Goal: Task Accomplishment & Management: Use online tool/utility

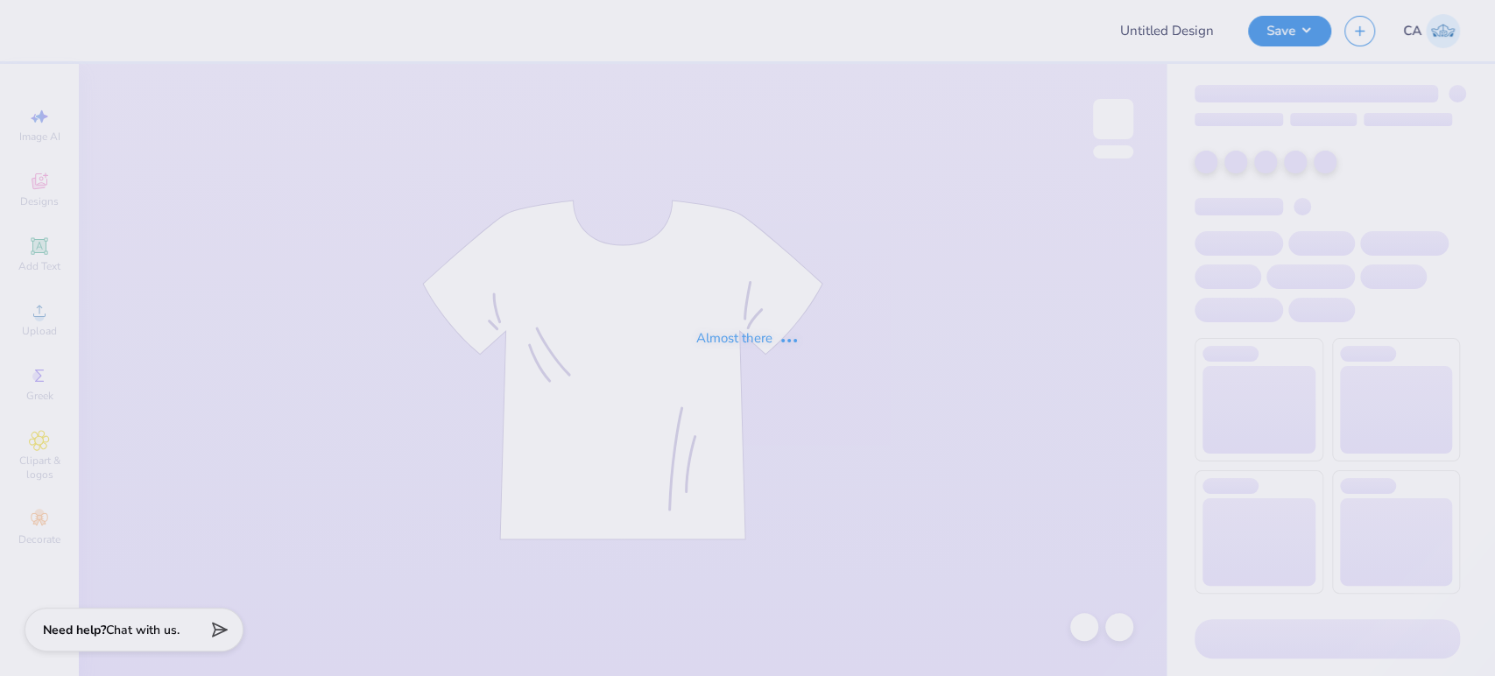
type input "FPS239872"
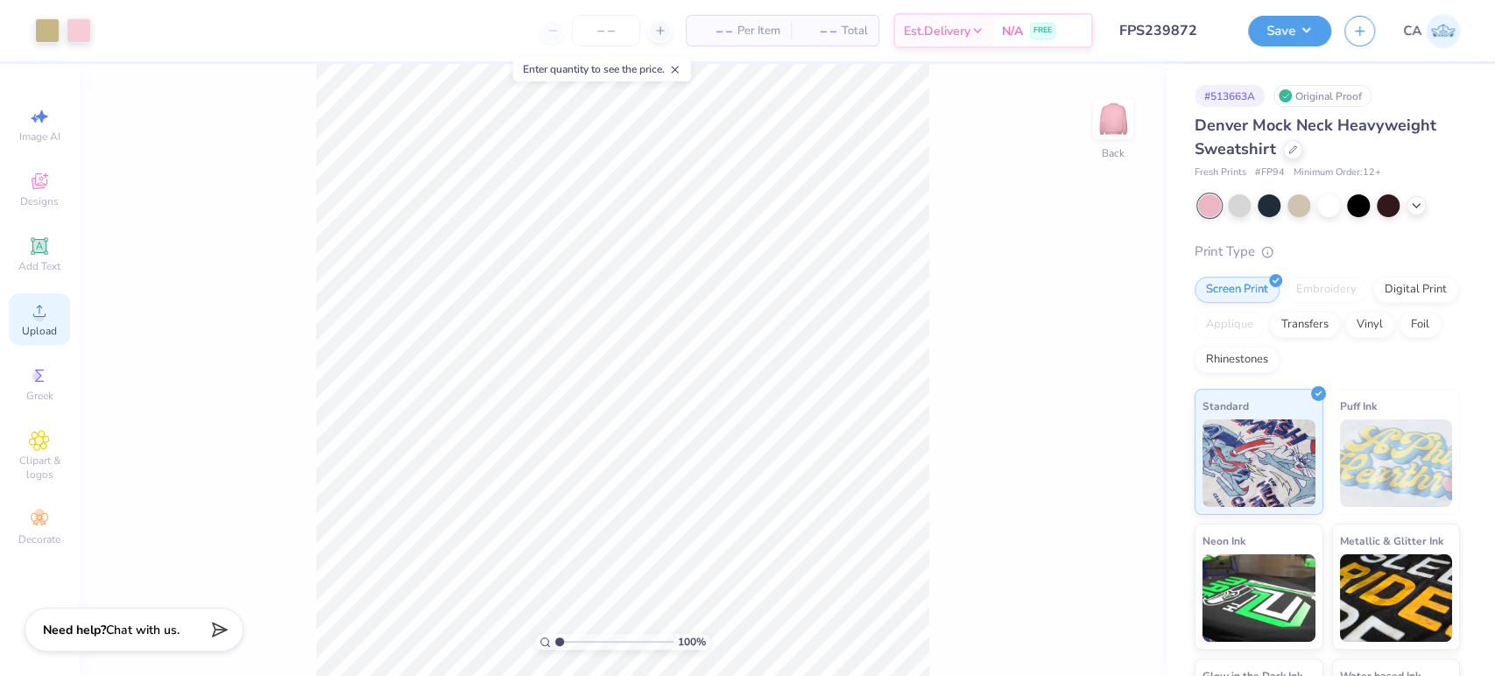
click at [41, 314] on icon at bounding box center [39, 310] width 21 height 21
type input "6.90"
type input "6.91"
type input "5.39"
click at [610, 640] on input "range" at bounding box center [614, 642] width 118 height 16
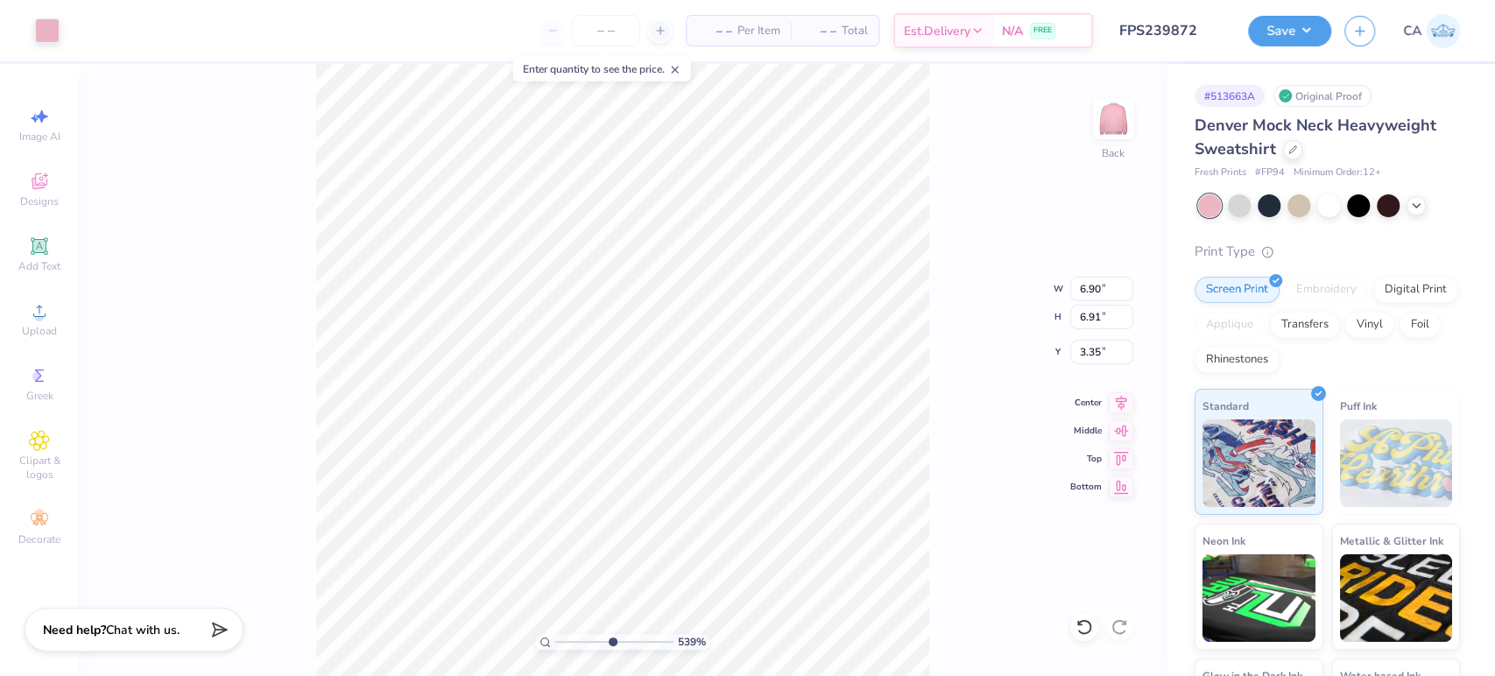
type input "3.35"
drag, startPoint x: 610, startPoint y: 639, endPoint x: 577, endPoint y: 636, distance: 32.6
type input "2.54"
click at [577, 636] on input "range" at bounding box center [614, 642] width 118 height 16
click at [1113, 394] on icon at bounding box center [1121, 400] width 25 height 21
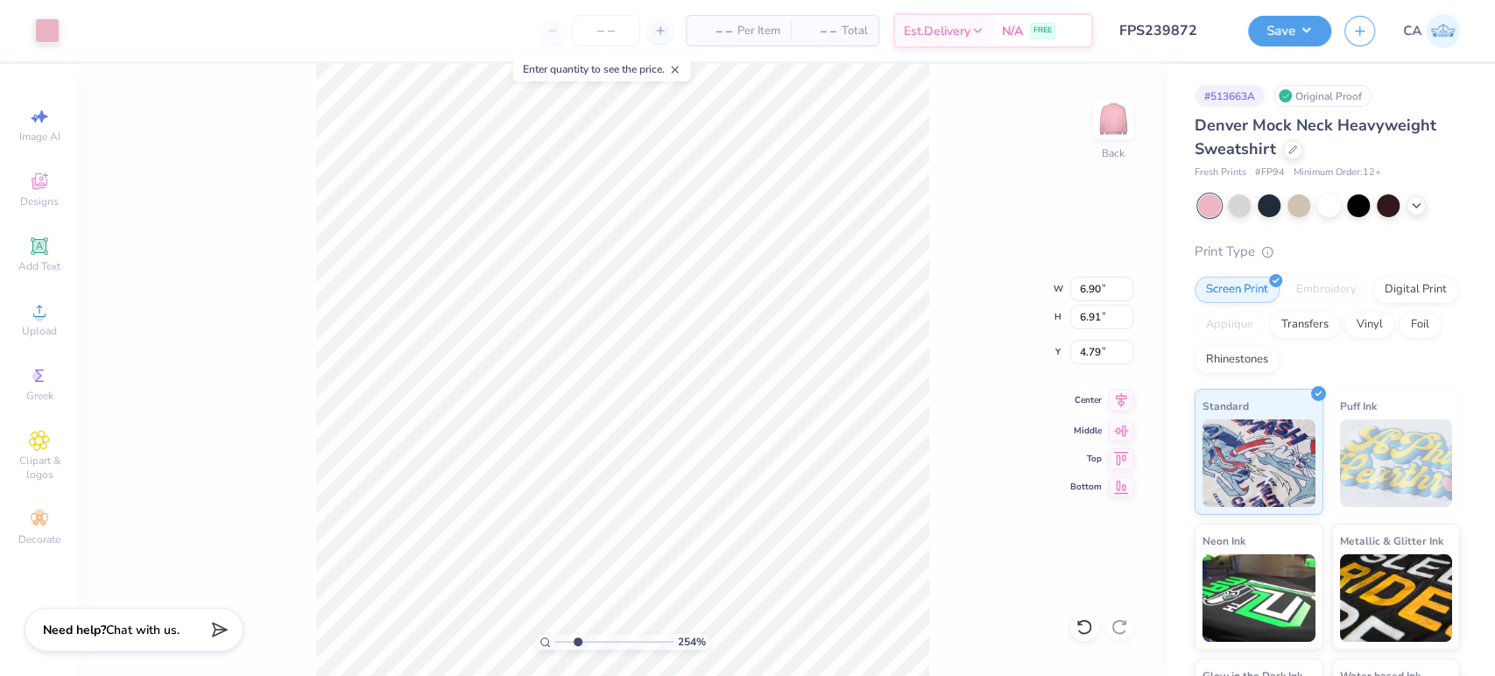
click at [1118, 404] on icon at bounding box center [1121, 400] width 11 height 15
type input "4.69"
type input "12.50"
type input "12.29"
type input "2.00"
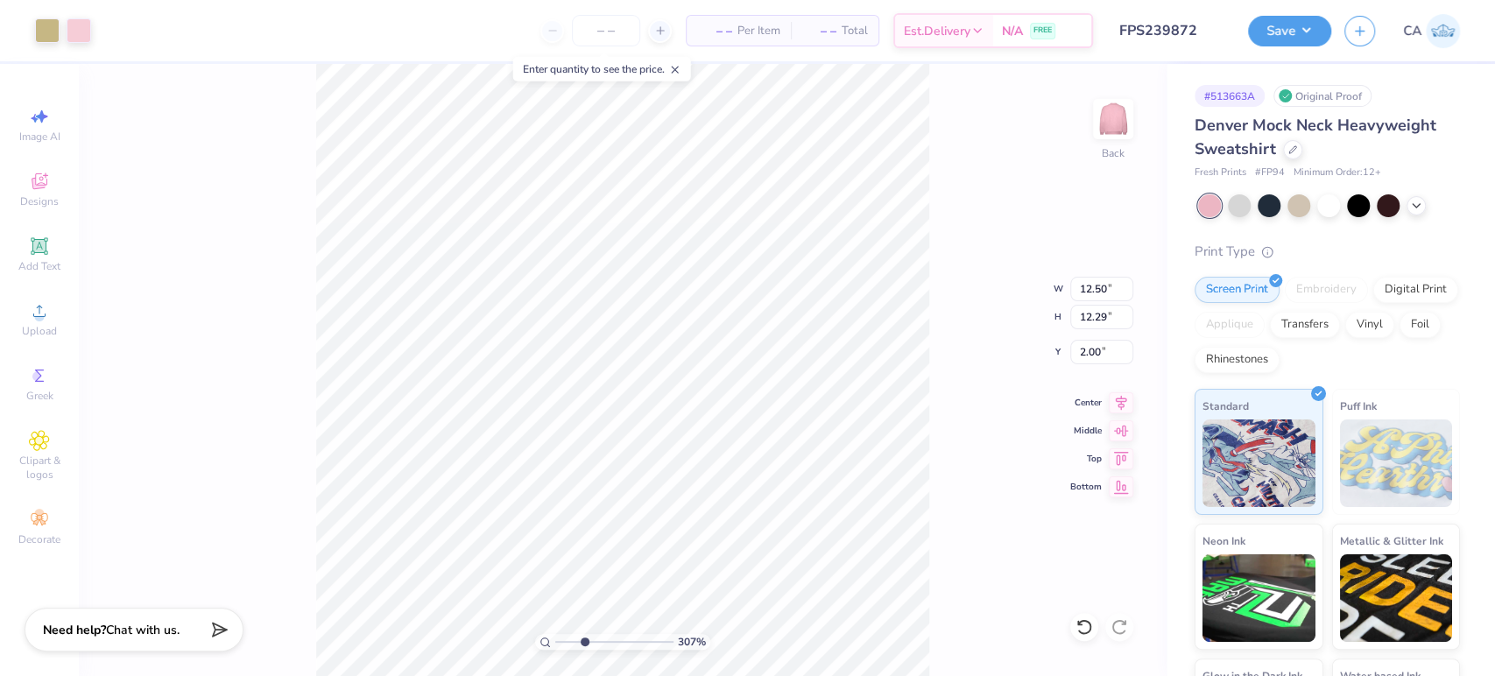
drag, startPoint x: 604, startPoint y: 643, endPoint x: 583, endPoint y: 638, distance: 21.7
type input "3.07"
click at [583, 638] on input "range" at bounding box center [614, 642] width 118 height 16
type input "6.90"
type input "6.91"
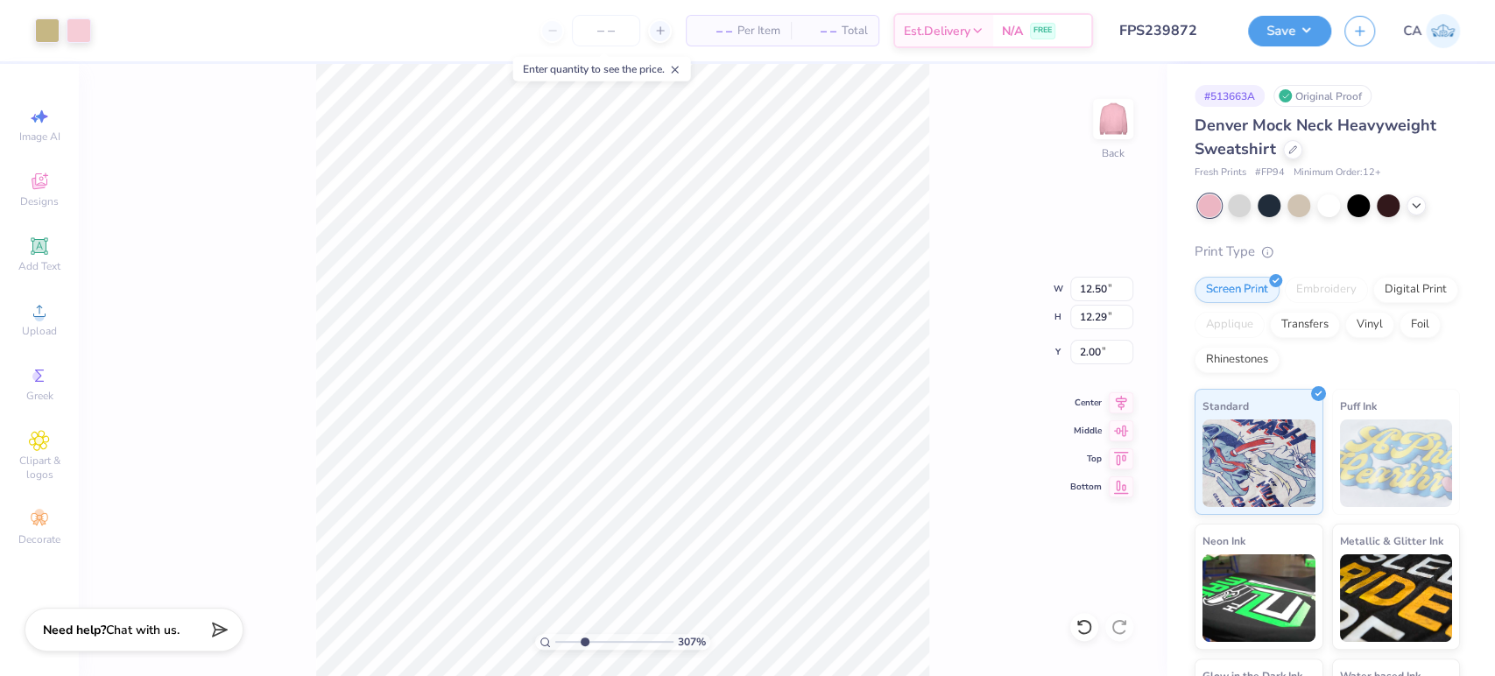
type input "4.69"
click at [56, 321] on div "Upload" at bounding box center [39, 319] width 61 height 52
drag, startPoint x: 585, startPoint y: 643, endPoint x: 554, endPoint y: 642, distance: 30.7
type input "1"
click at [555, 642] on input "range" at bounding box center [614, 642] width 118 height 16
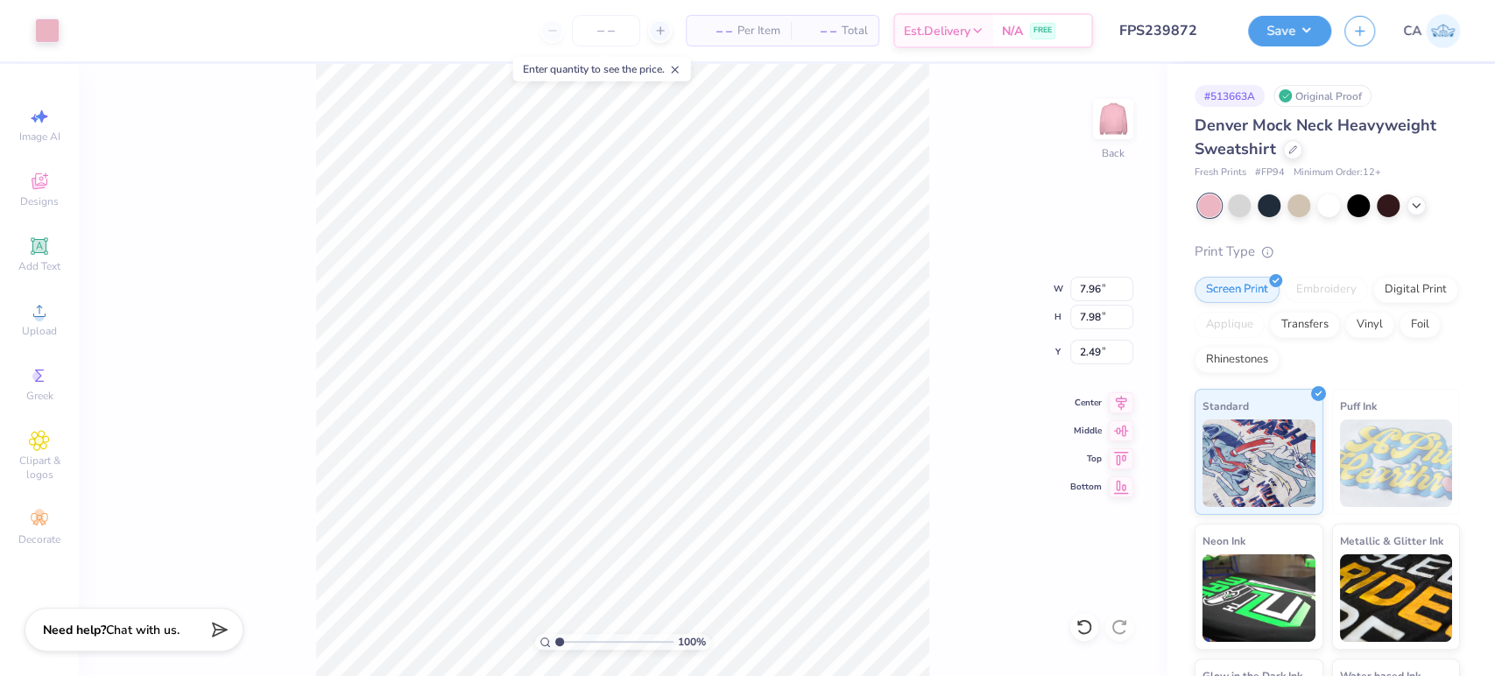
type input "7.96"
type input "7.98"
click at [1121, 408] on icon at bounding box center [1121, 400] width 25 height 21
type input "4.42"
type input "7.29"
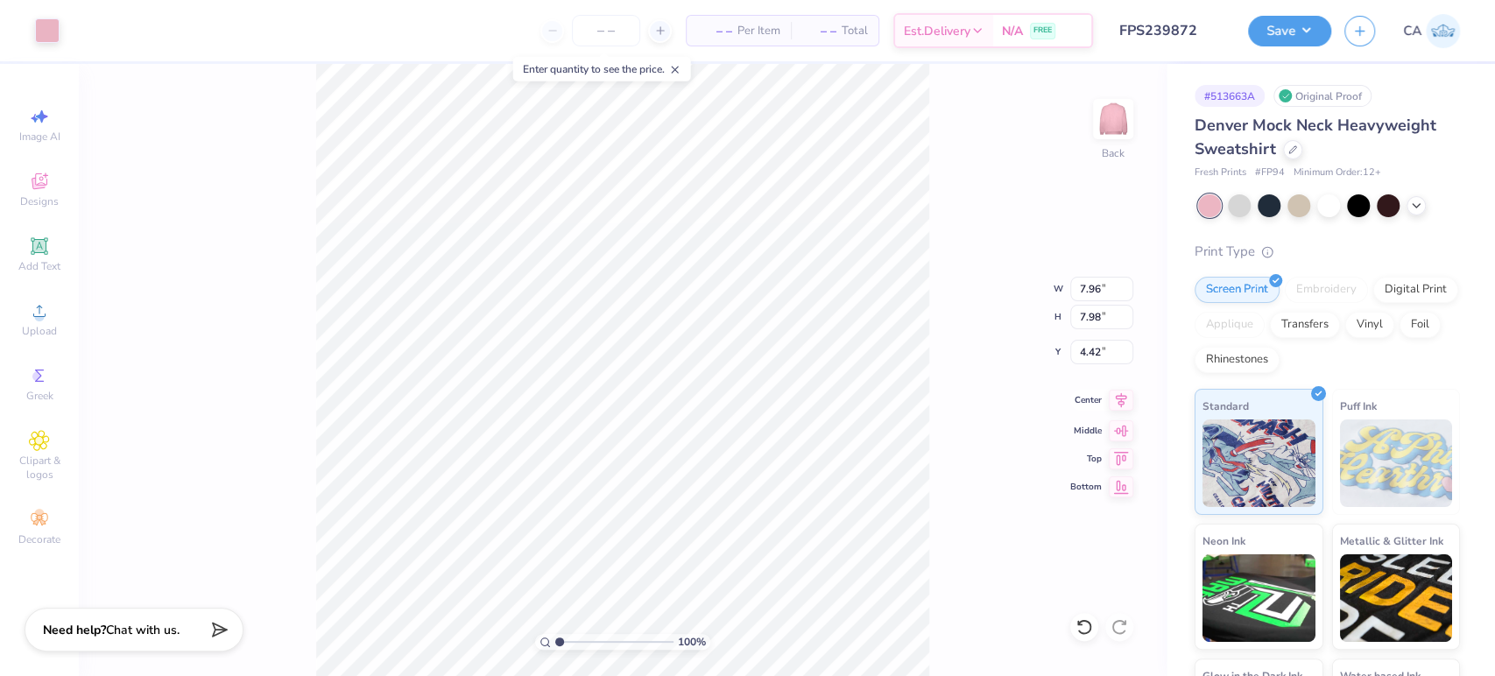
type input "7.31"
type input "6.93"
type input "6.94"
type input "4.79"
click at [1121, 407] on icon at bounding box center [1121, 400] width 25 height 21
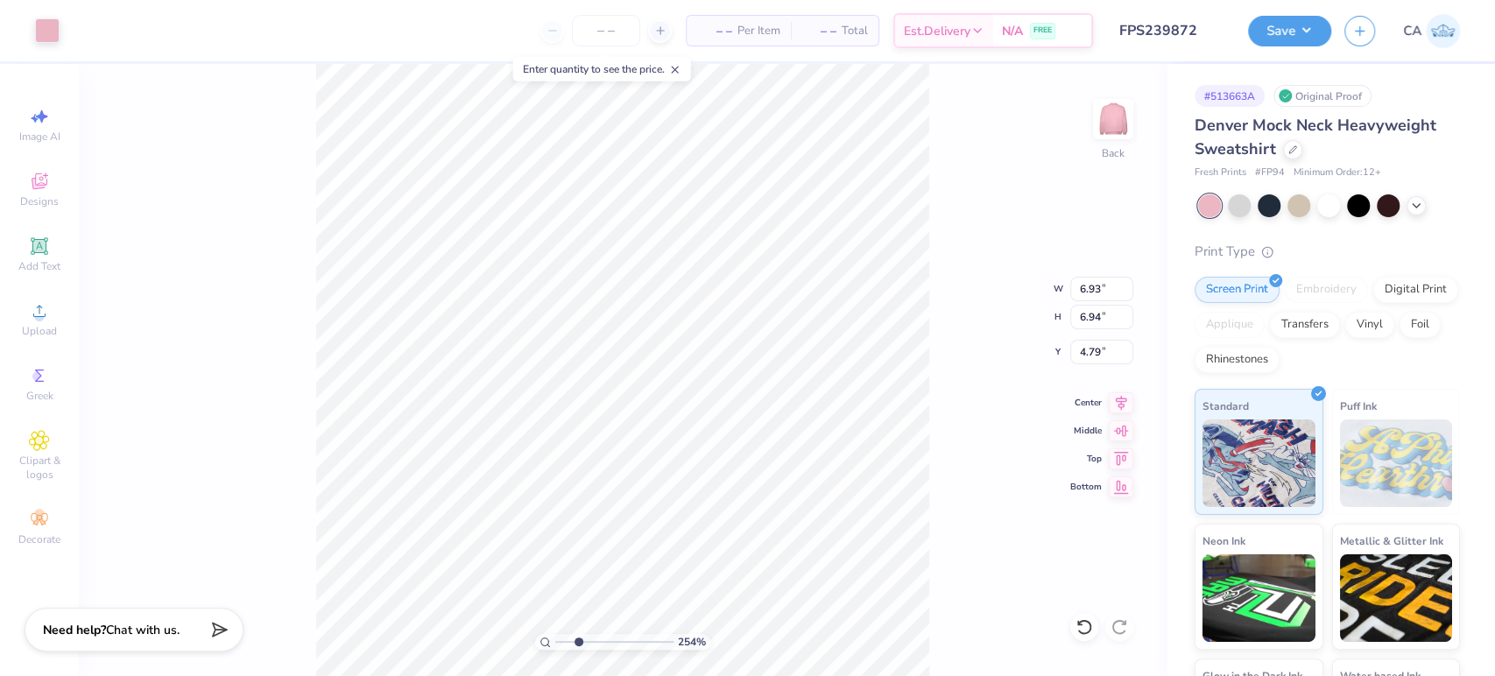
click at [578, 642] on input "range" at bounding box center [614, 642] width 118 height 16
click at [571, 641] on input "range" at bounding box center [614, 642] width 118 height 16
type input "4"
click at [595, 636] on input "range" at bounding box center [614, 642] width 118 height 16
type input "4.67"
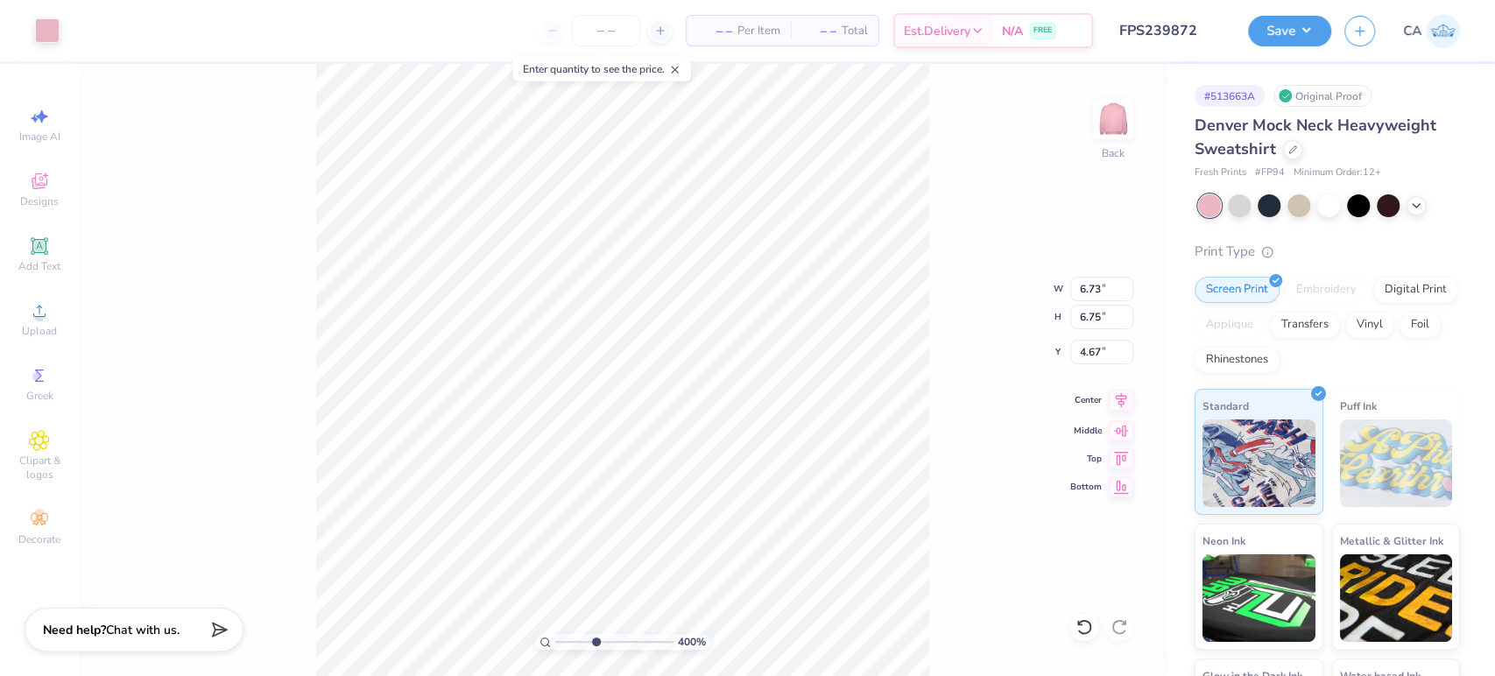
type input "6.73"
type input "6.75"
click at [1122, 399] on icon at bounding box center [1121, 400] width 25 height 21
type input "4.77"
drag, startPoint x: 581, startPoint y: 646, endPoint x: 564, endPoint y: 643, distance: 16.8
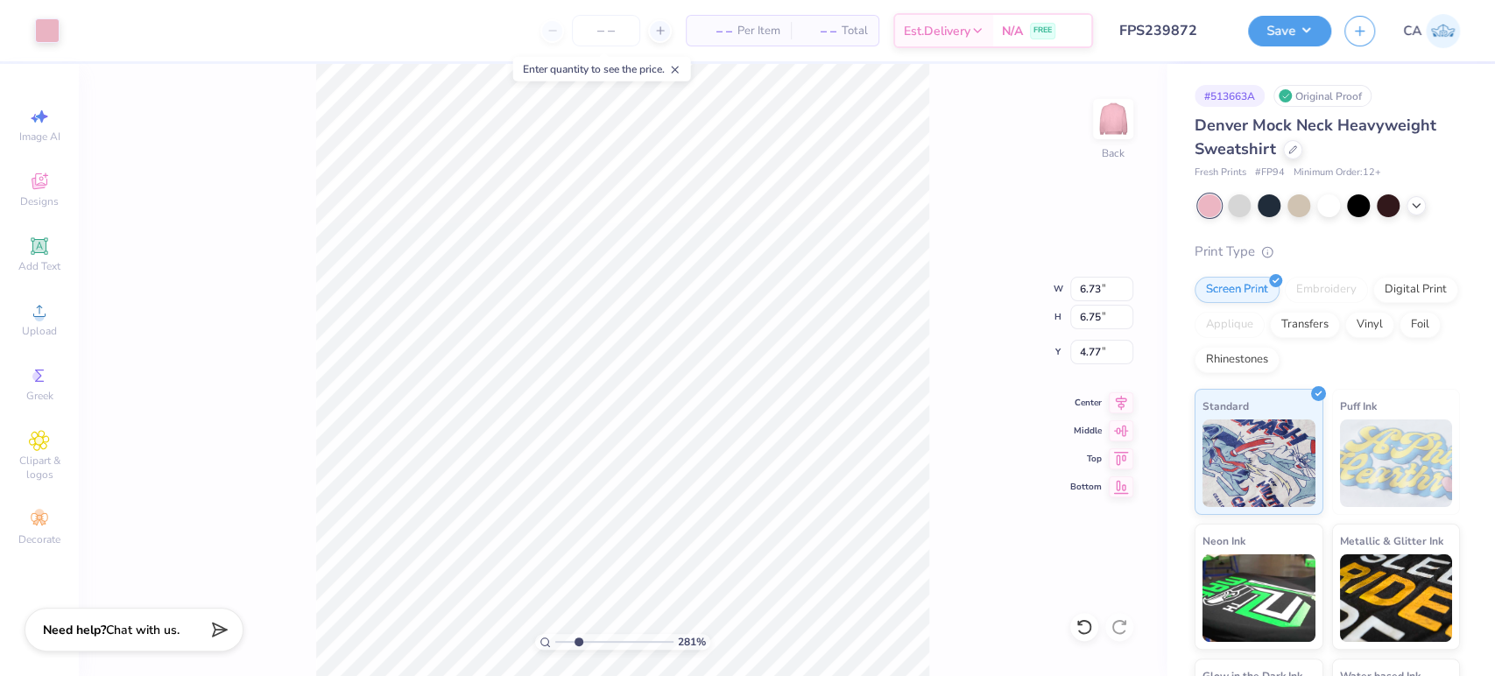
click at [578, 646] on input "range" at bounding box center [614, 642] width 118 height 16
type input "1.42"
click at [564, 643] on input "range" at bounding box center [614, 642] width 118 height 16
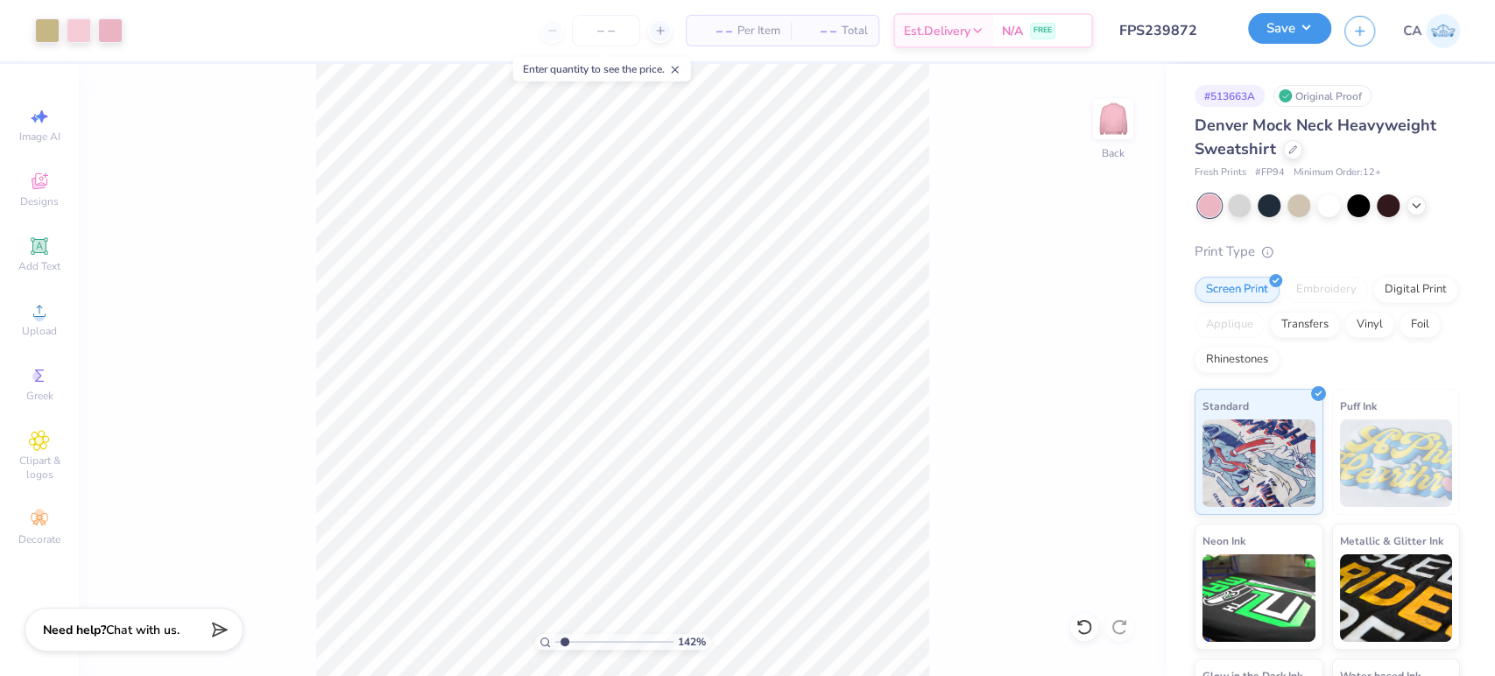
click at [1295, 43] on button "Save" at bounding box center [1289, 28] width 83 height 31
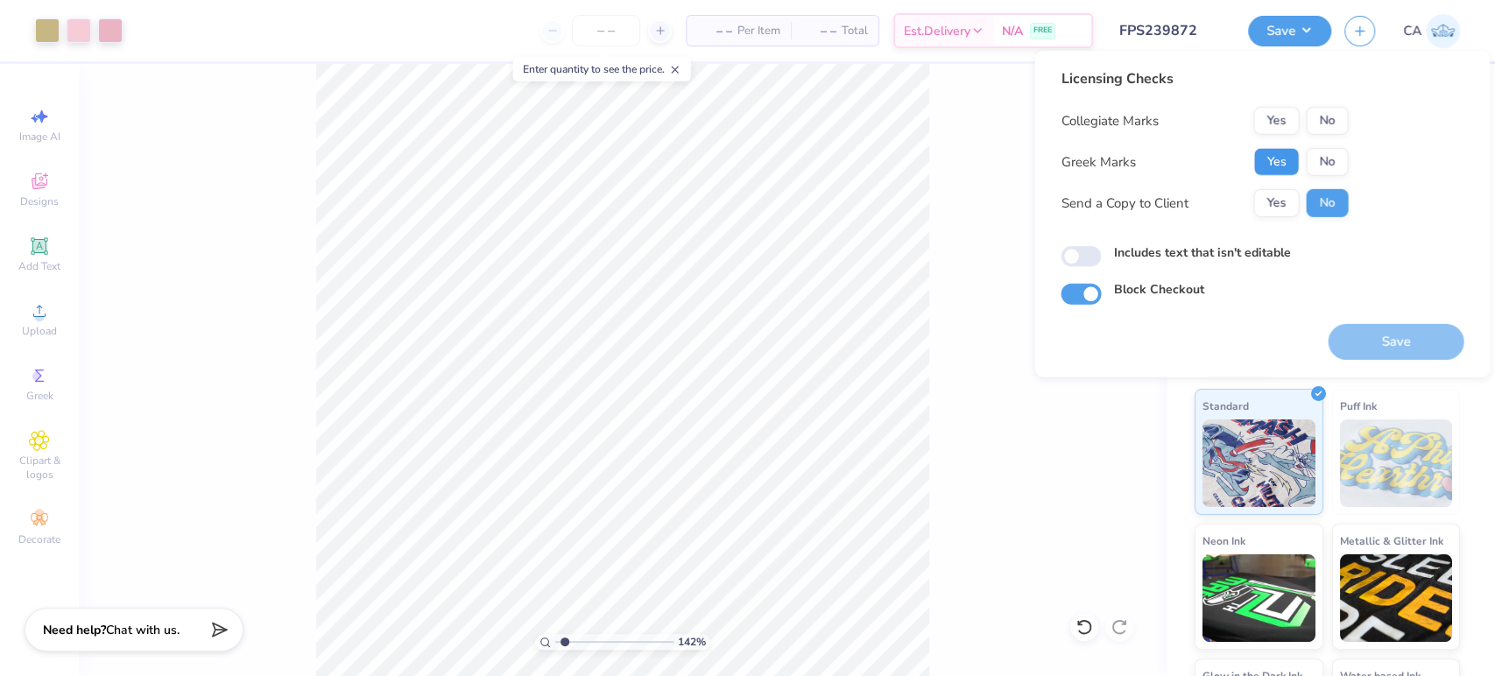
click at [1274, 163] on button "Yes" at bounding box center [1276, 162] width 46 height 28
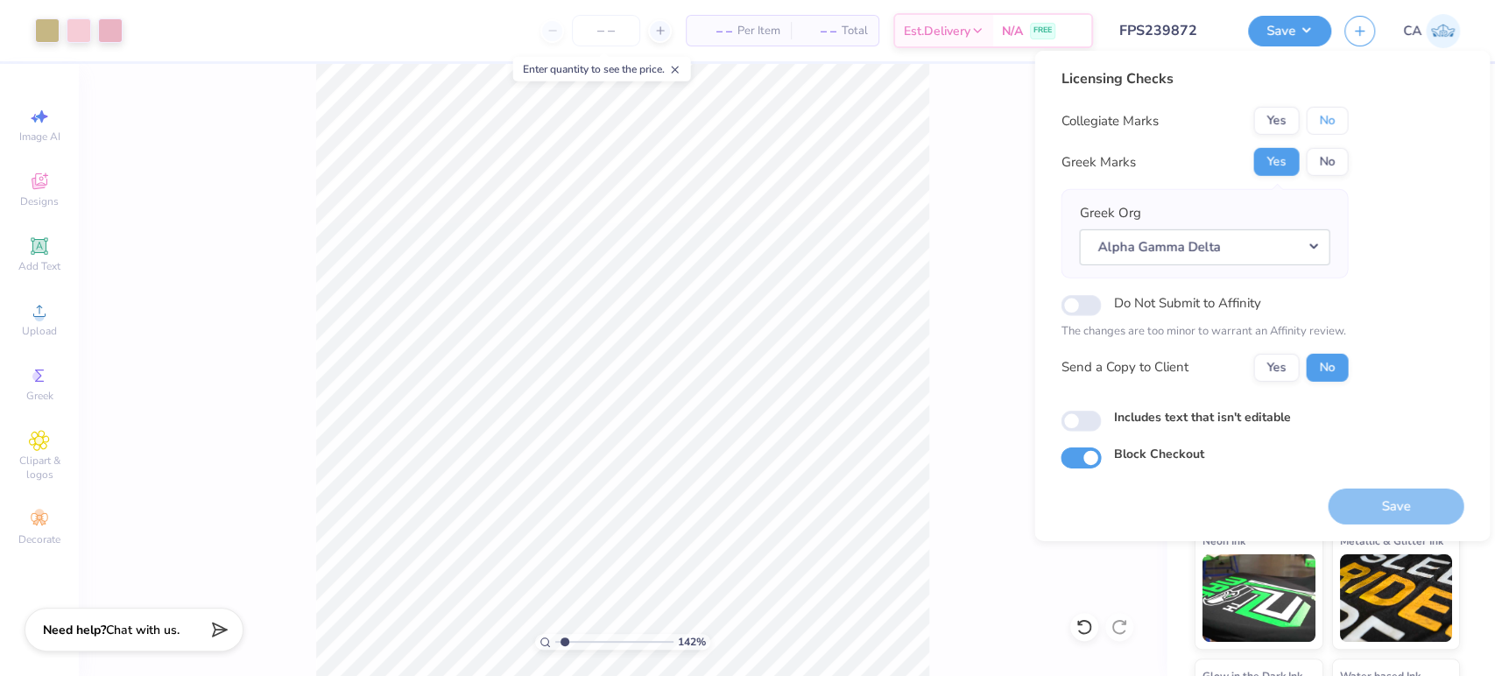
click at [1319, 129] on button "No" at bounding box center [1327, 121] width 42 height 28
click at [1363, 496] on button "Save" at bounding box center [1396, 506] width 136 height 36
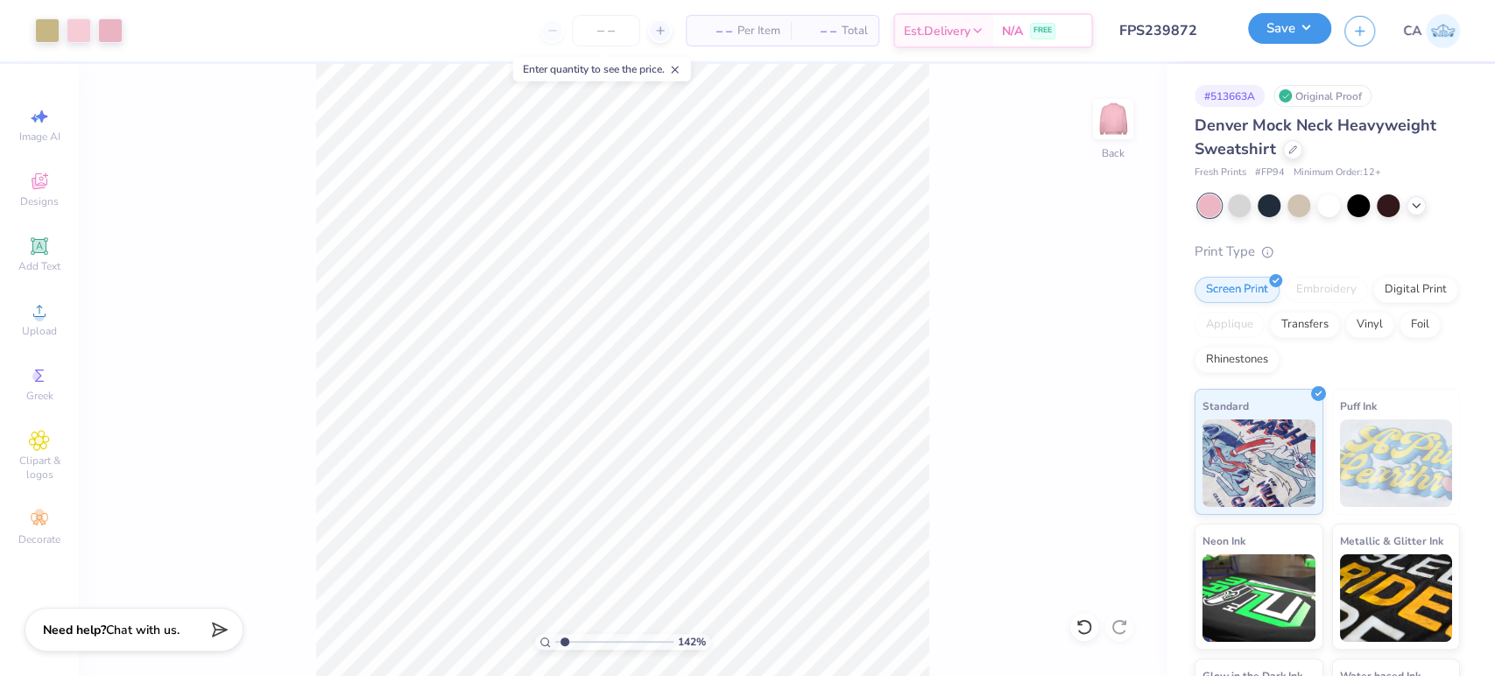
click at [1295, 36] on button "Save" at bounding box center [1289, 28] width 83 height 31
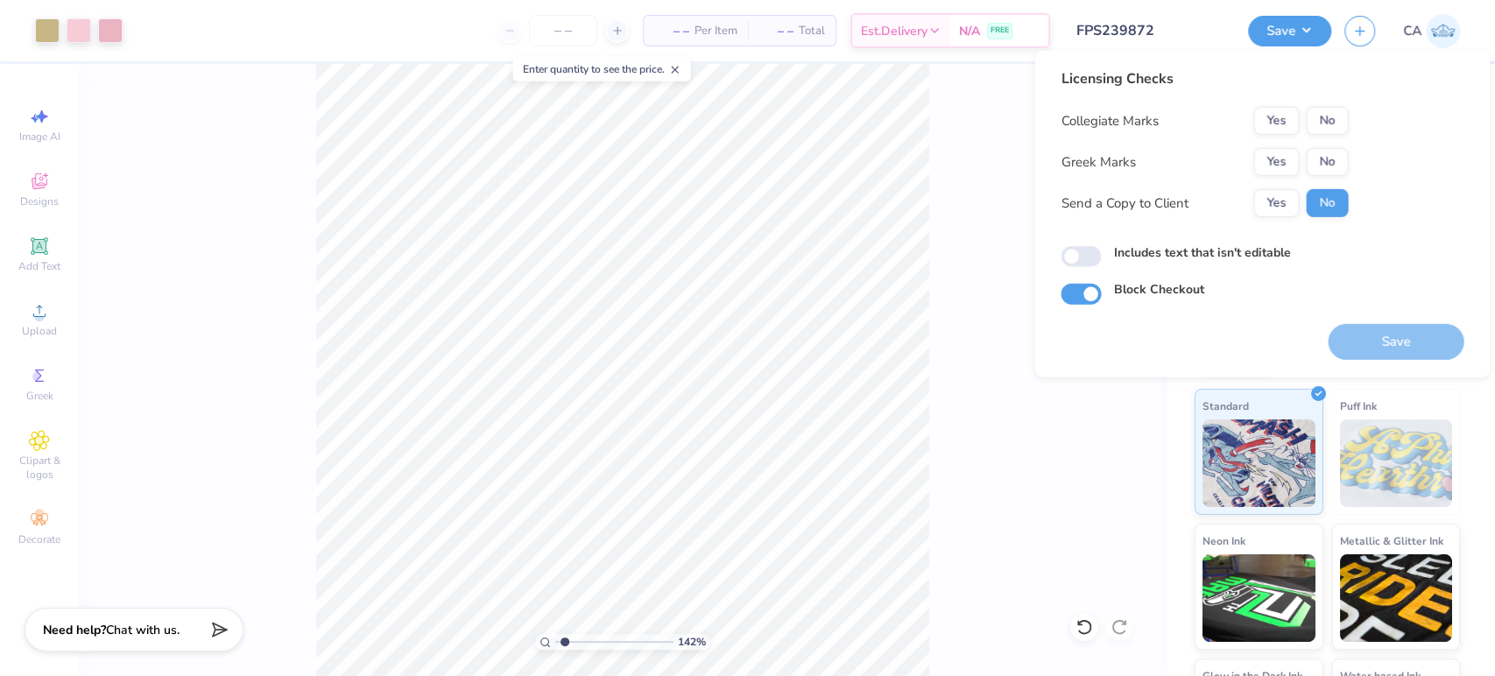
click at [1125, 33] on input "FPS239872" at bounding box center [1149, 30] width 172 height 35
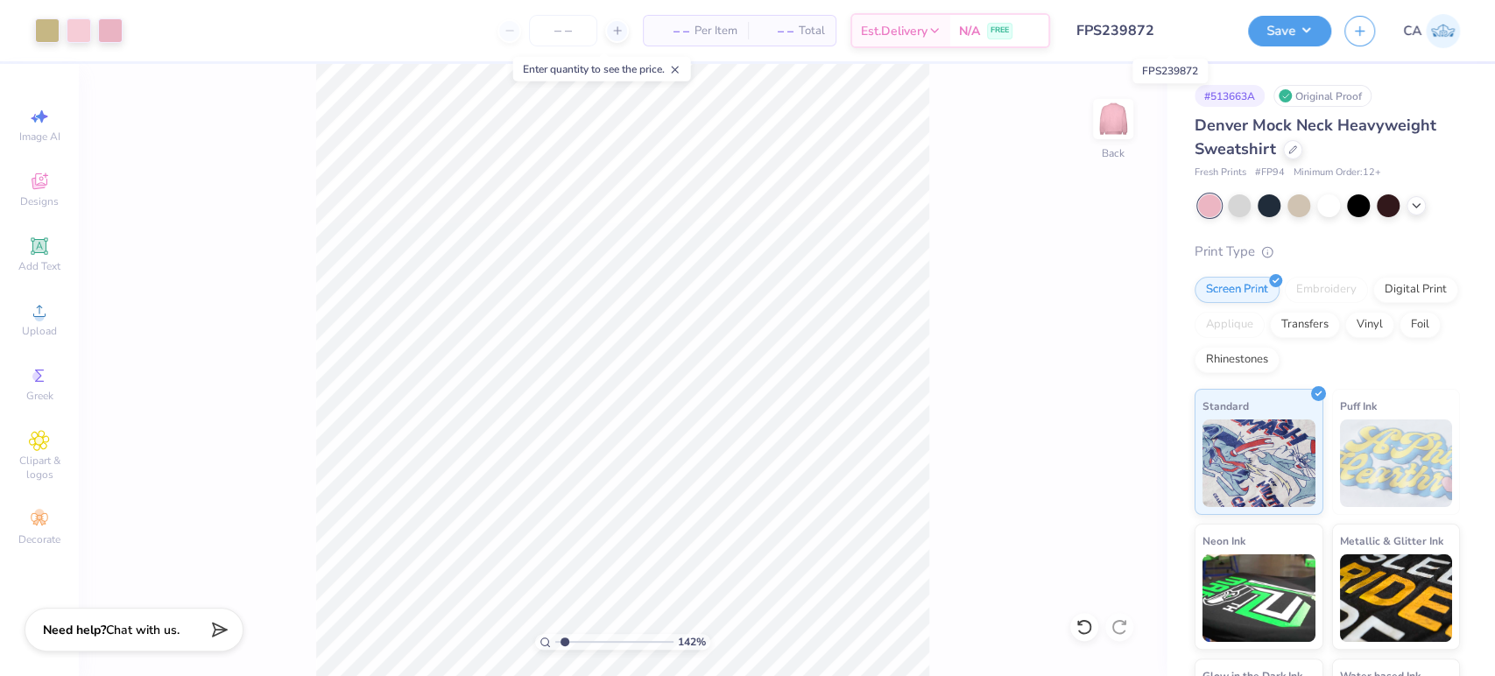
click at [1125, 33] on input "FPS239872" at bounding box center [1149, 30] width 172 height 35
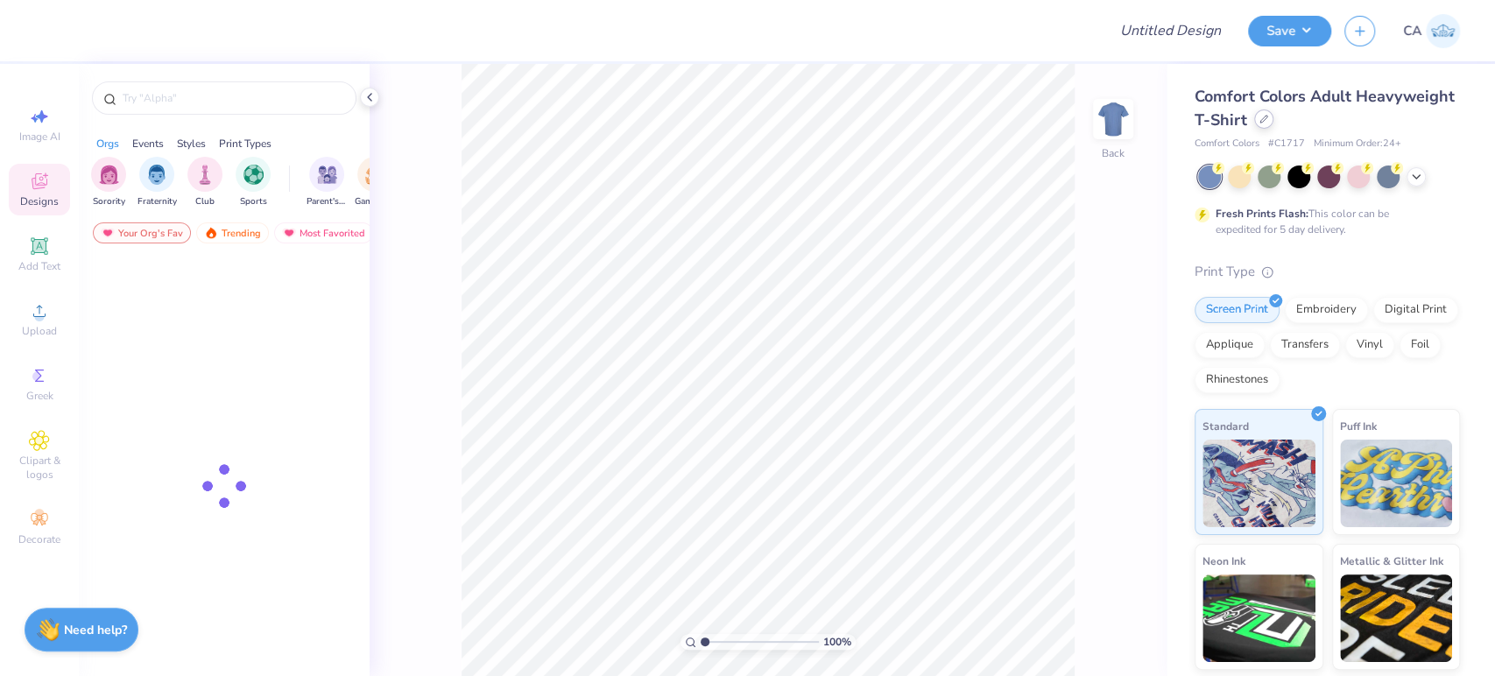
click at [1274, 127] on div at bounding box center [1263, 118] width 19 height 19
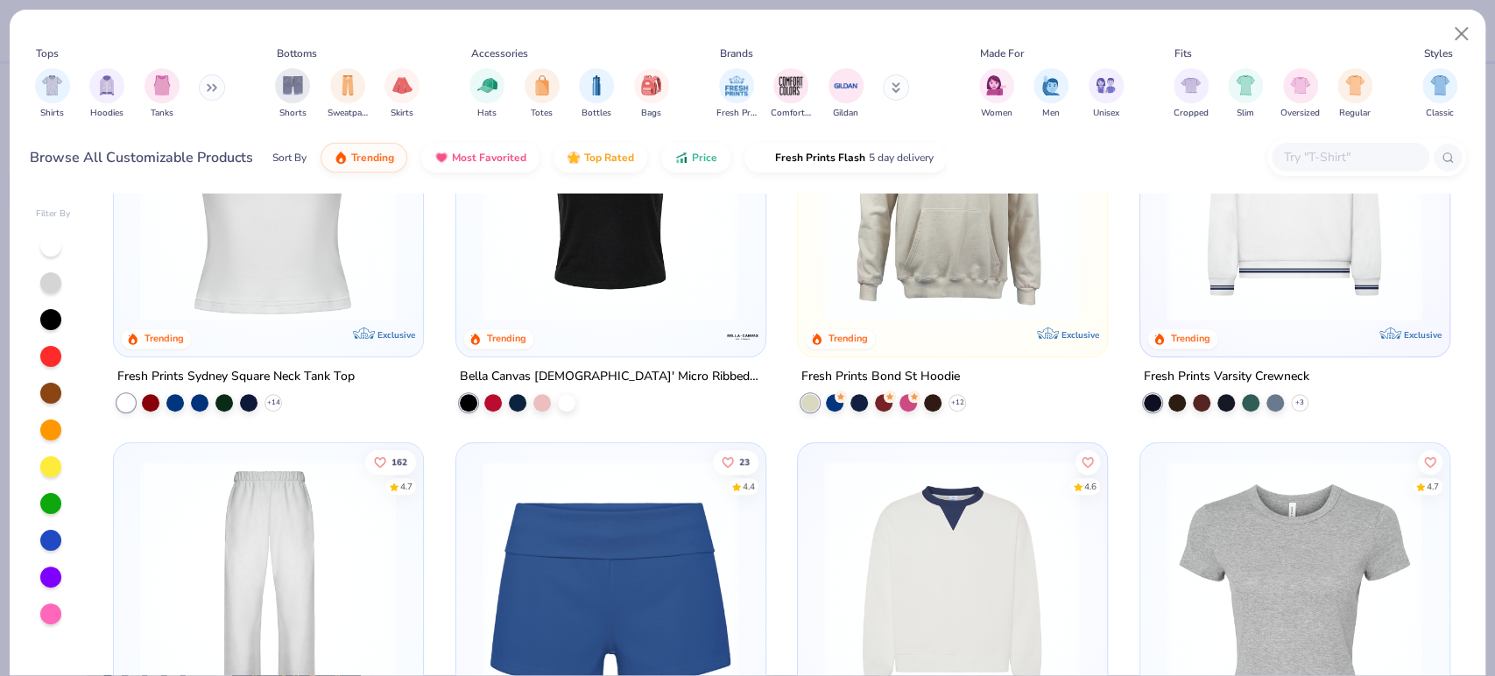
scroll to position [1070, 0]
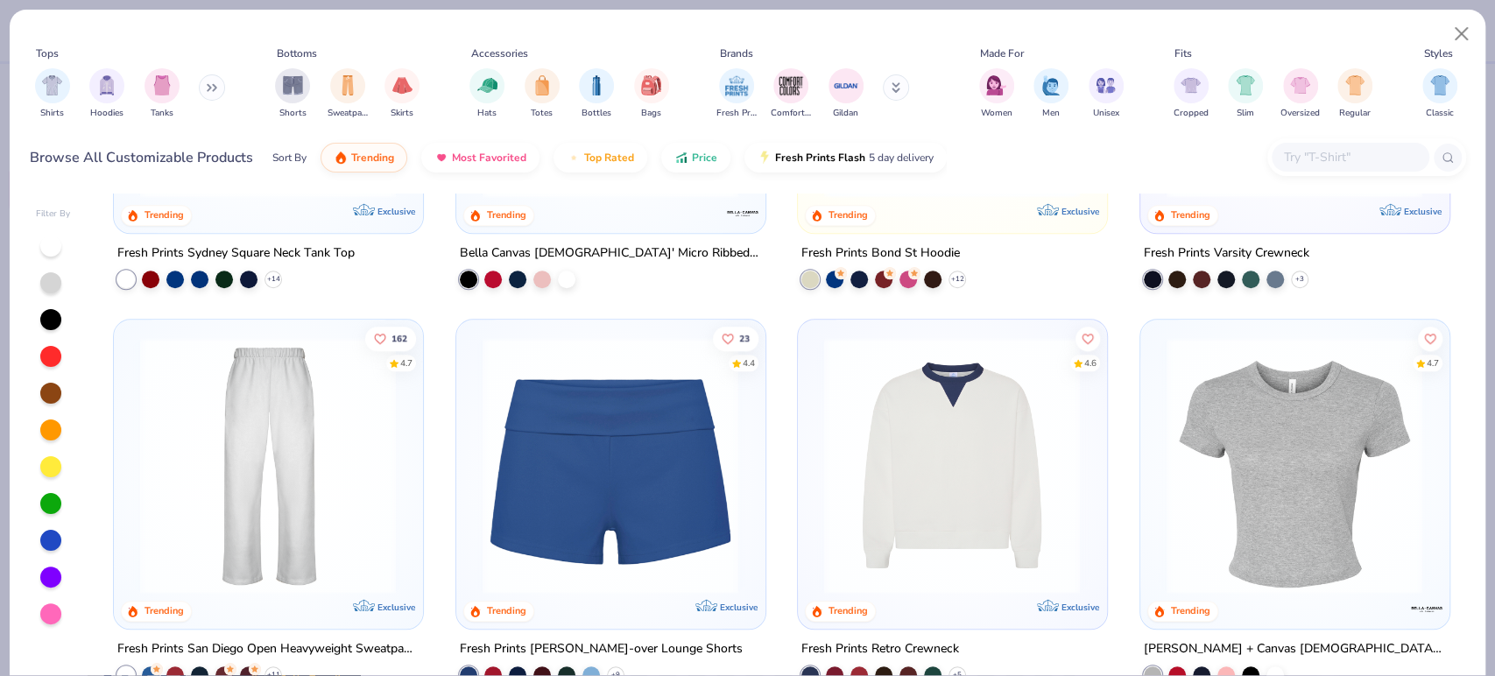
click at [891, 455] on img at bounding box center [951, 464] width 273 height 257
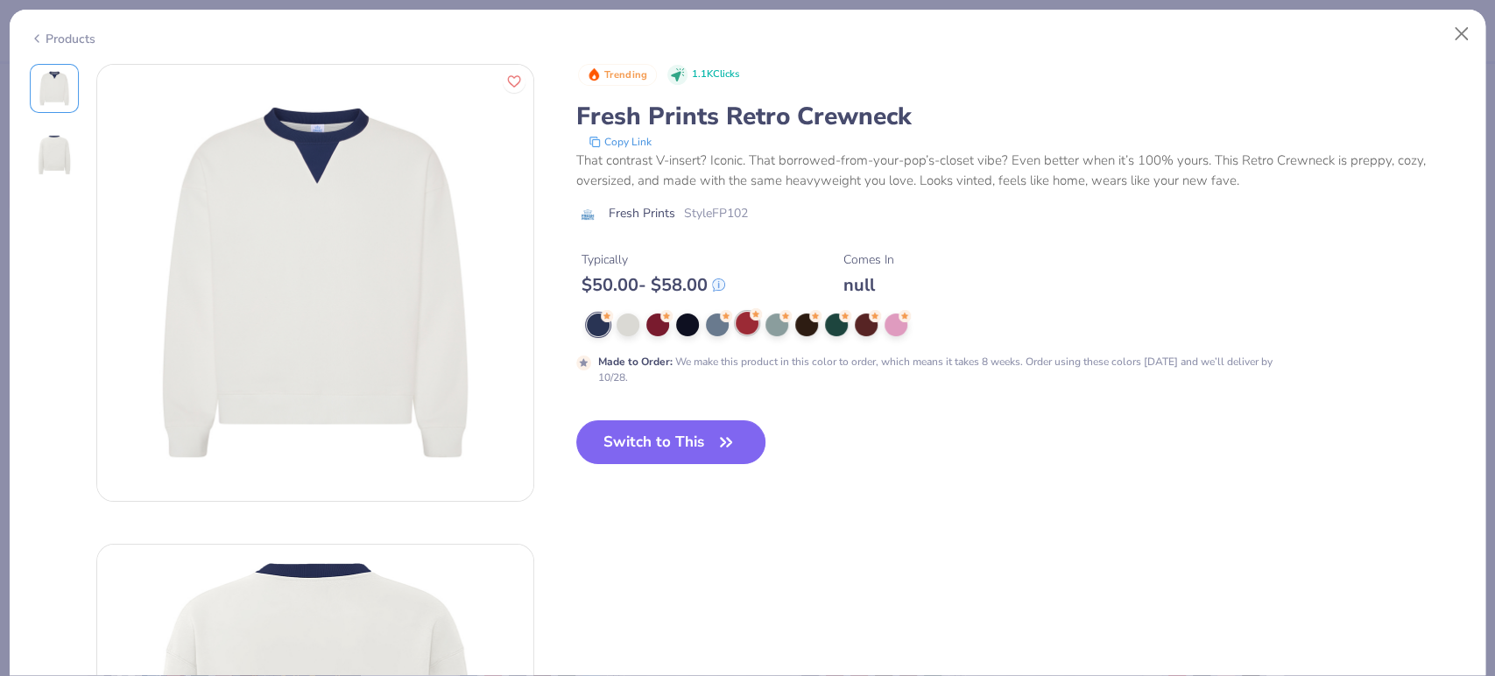
click at [750, 328] on div at bounding box center [747, 323] width 23 height 23
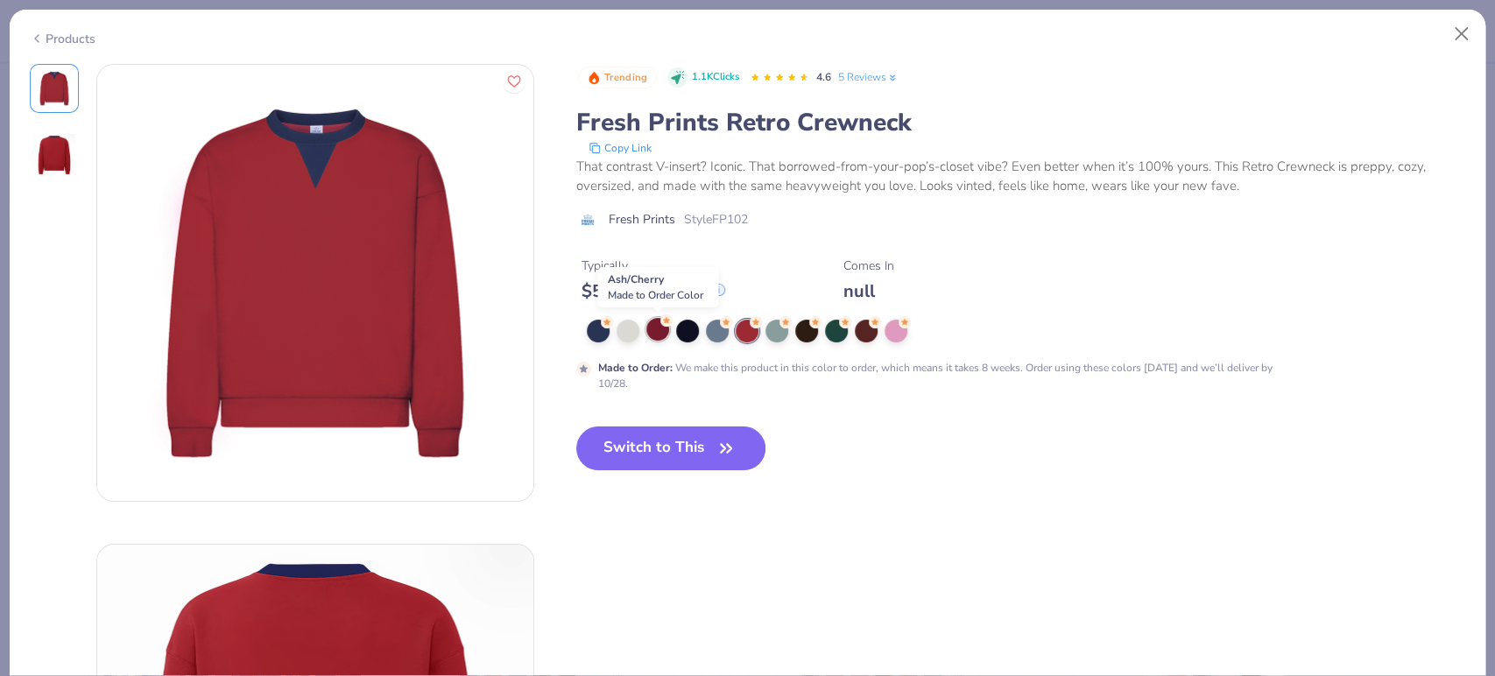
click at [666, 328] on div at bounding box center [657, 329] width 23 height 23
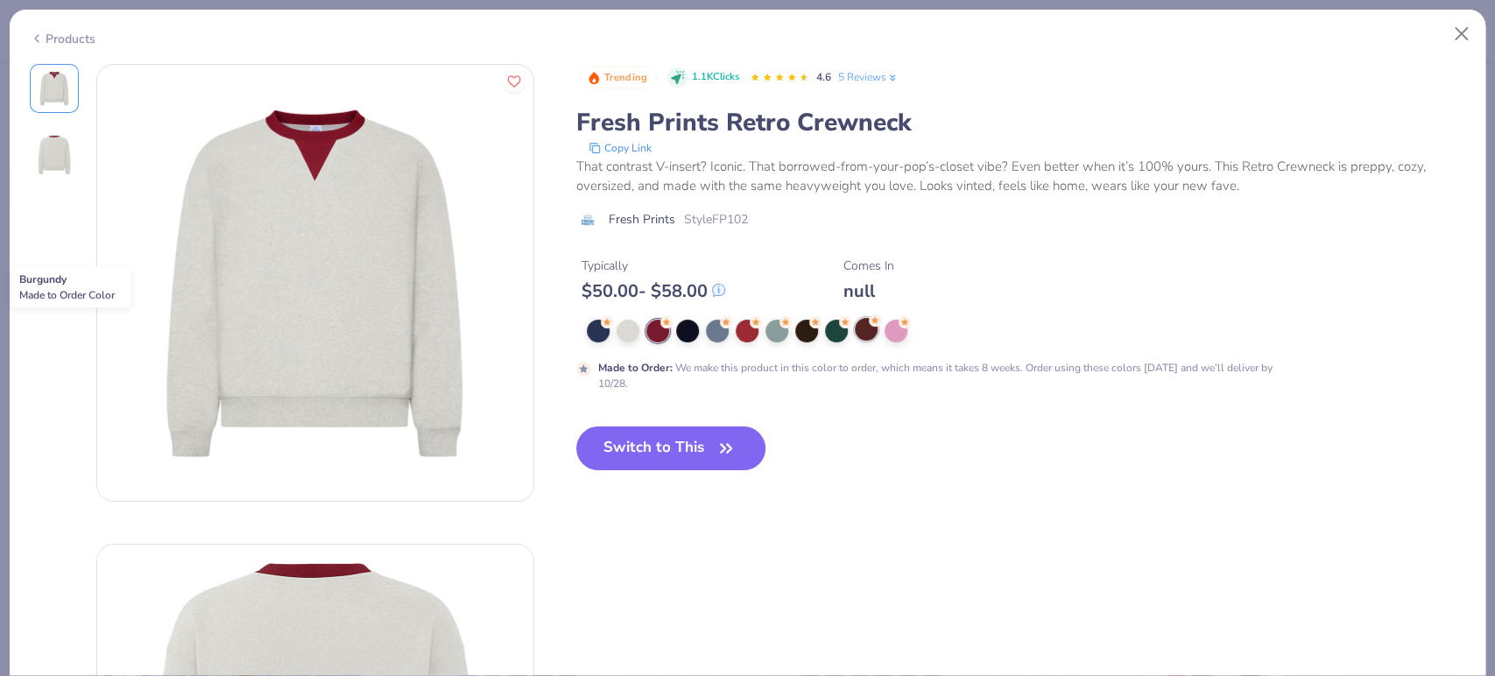
click at [862, 331] on div at bounding box center [866, 329] width 23 height 23
